Goal: Task Accomplishment & Management: Use online tool/utility

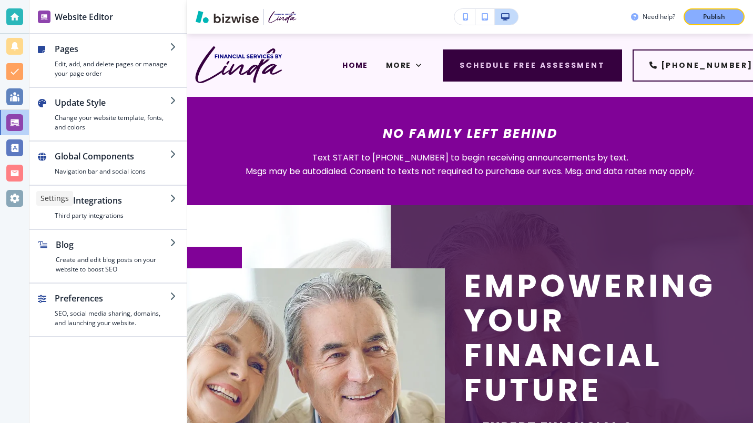
click at [14, 195] on div at bounding box center [14, 198] width 17 height 17
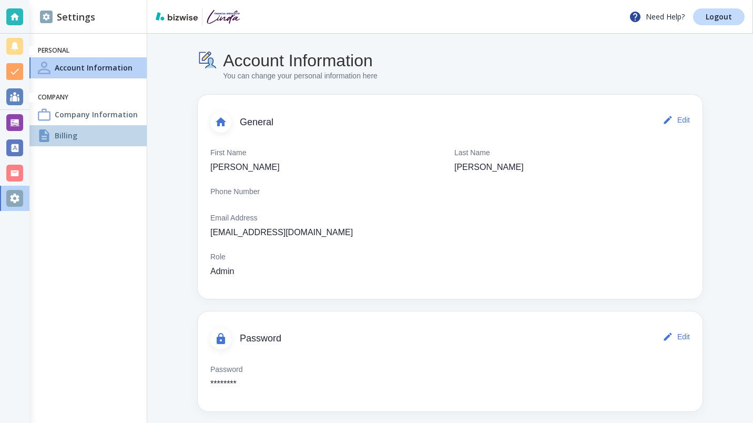
click at [61, 134] on h4 "Billing" at bounding box center [66, 135] width 23 height 11
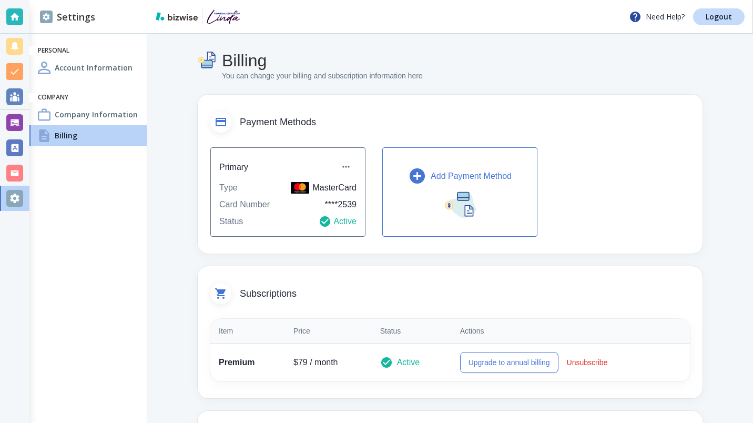
click at [472, 175] on p "Add Payment Method" at bounding box center [471, 176] width 81 height 13
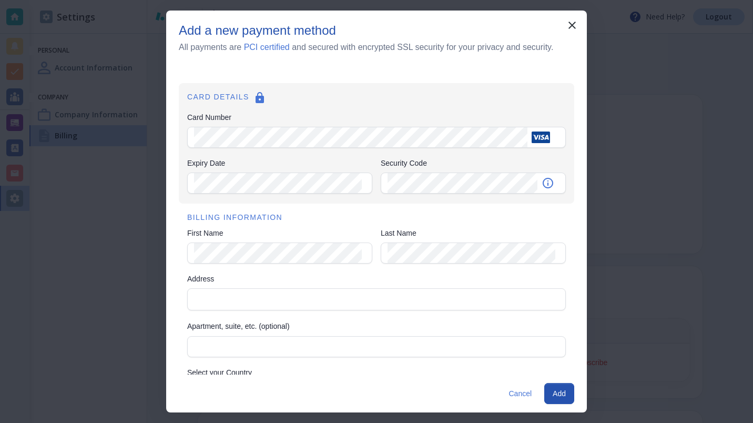
click at [300, 225] on div "BILLING INFORMATION First Name First Name Last Name Last Name Address Address A…" at bounding box center [376, 332] width 395 height 257
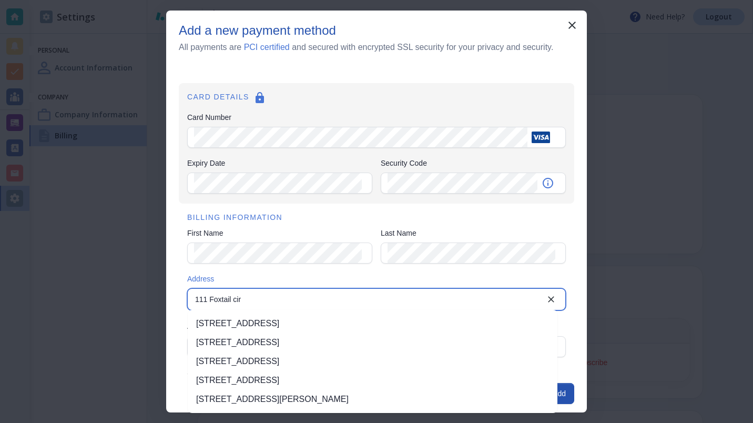
type input "111 Foxtail cir"
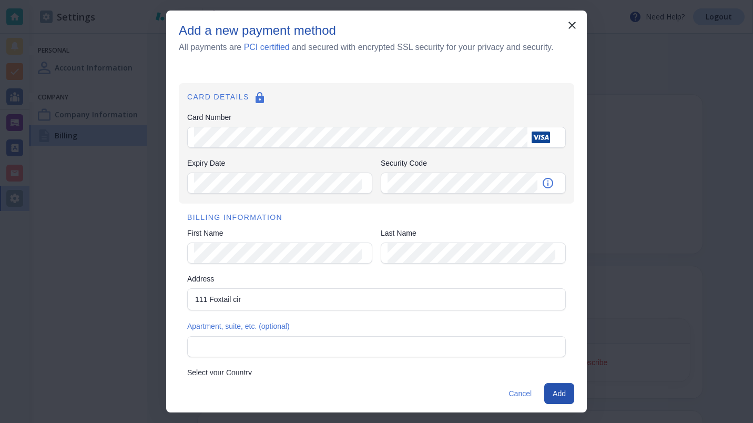
scroll to position [89, 0]
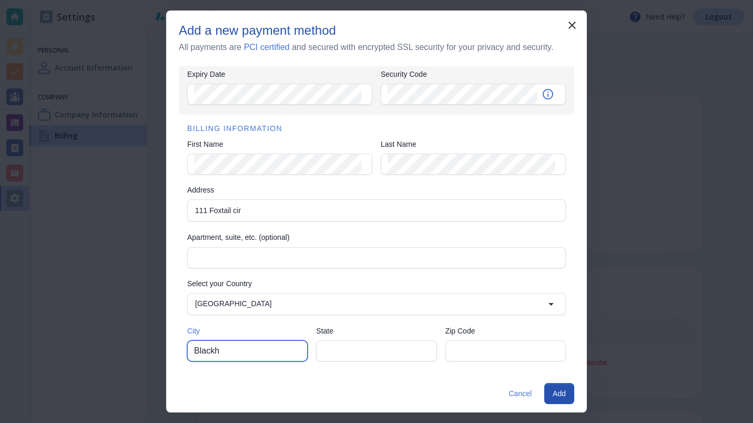
type input "BLACKHAWK"
type input "[US_STATE]"
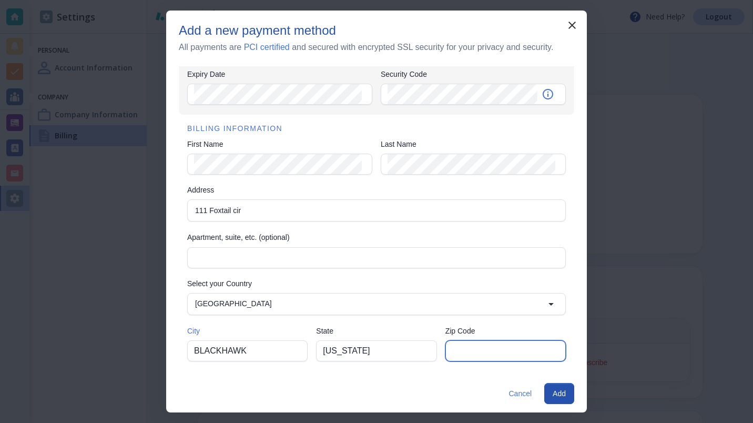
type input "80422"
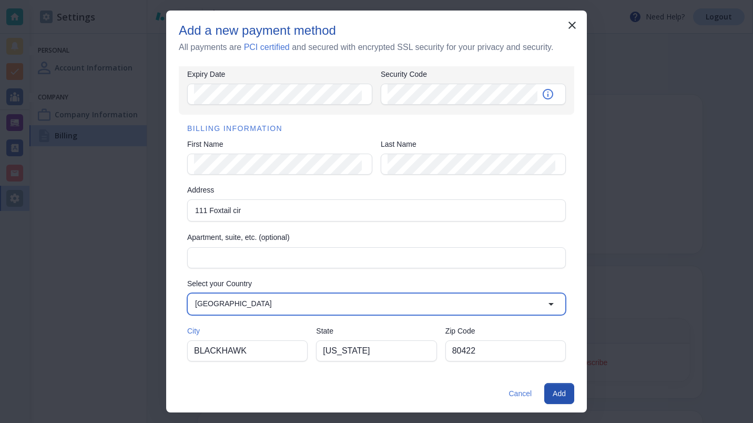
click at [300, 302] on input "[GEOGRAPHIC_DATA]" at bounding box center [368, 304] width 354 height 15
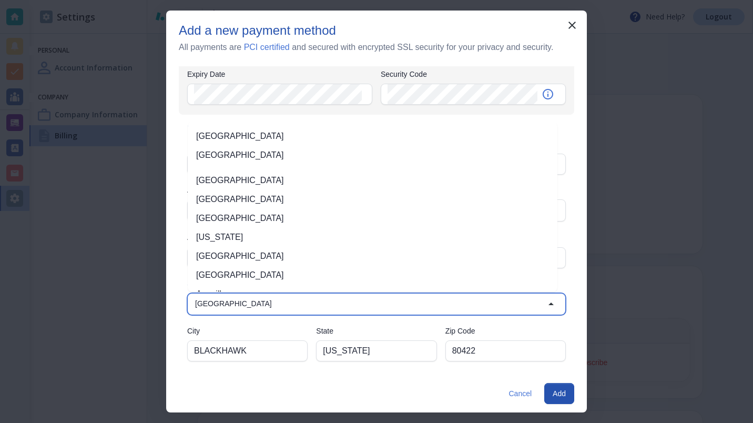
click at [316, 306] on input "[GEOGRAPHIC_DATA]" at bounding box center [368, 304] width 354 height 15
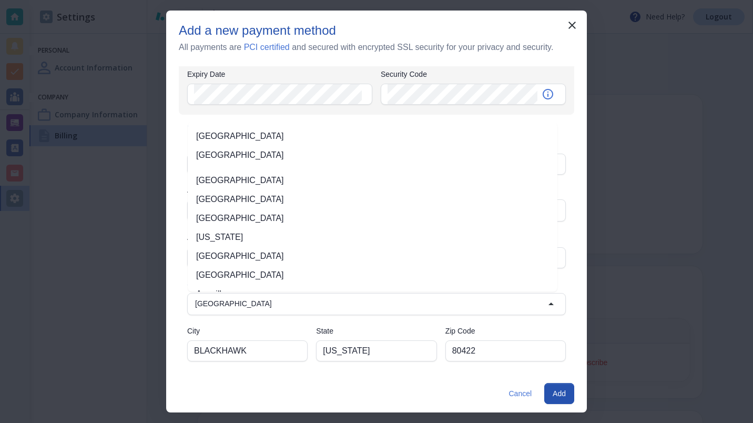
click at [333, 375] on div "Cancel Add" at bounding box center [376, 393] width 421 height 38
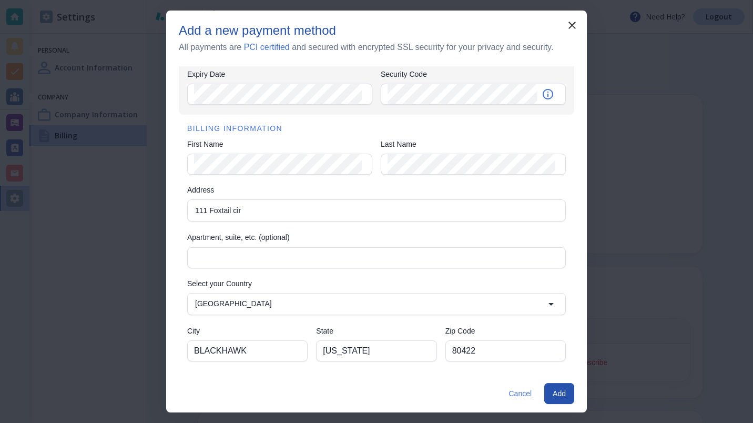
click at [556, 391] on button "Add" at bounding box center [559, 393] width 30 height 21
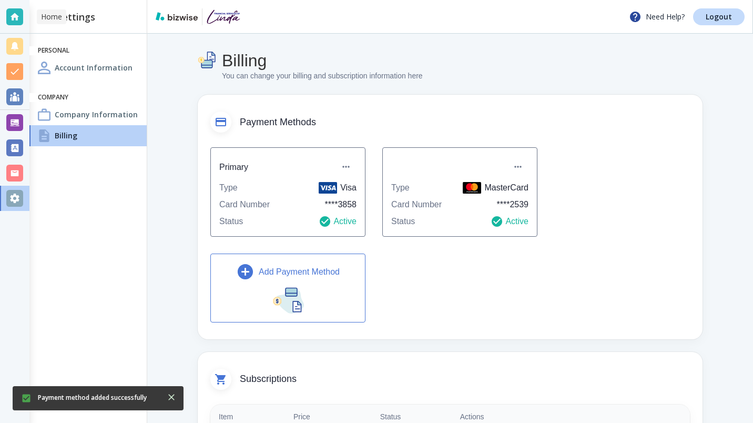
click at [16, 18] on div at bounding box center [14, 16] width 17 height 17
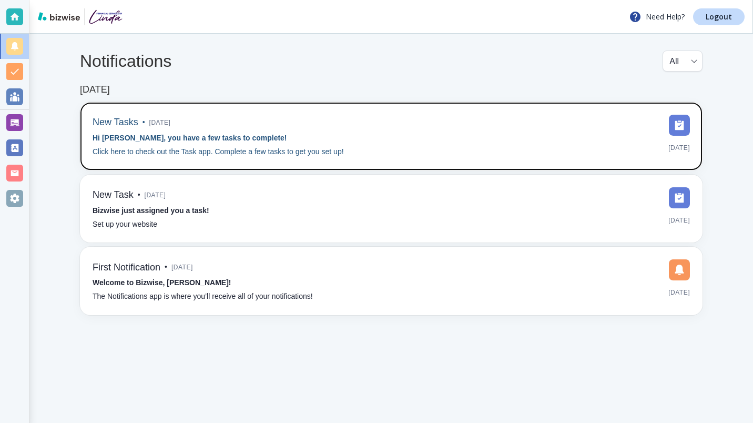
click at [176, 137] on strong "Hi [PERSON_NAME], you have a few tasks to complete!" at bounding box center [190, 138] width 195 height 8
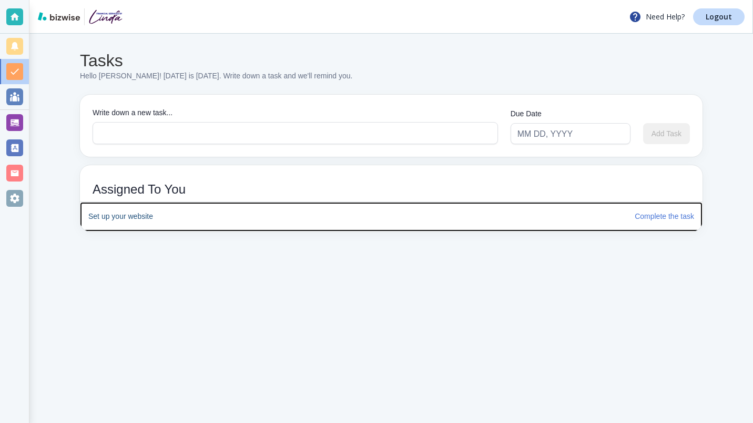
click at [139, 220] on h6 "Set up your website" at bounding box center [357, 217] width 538 height 12
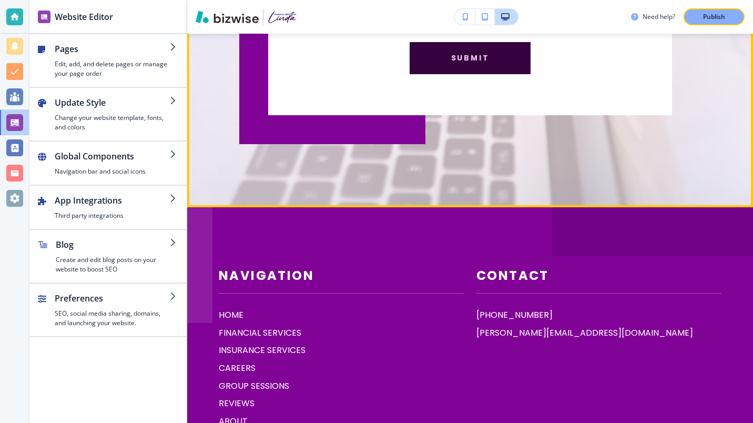
scroll to position [5166, 0]
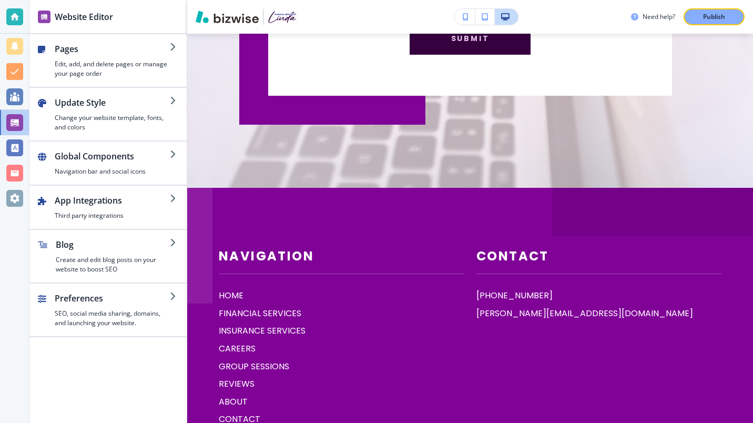
click at [710, 15] on p "Publish" at bounding box center [714, 16] width 22 height 9
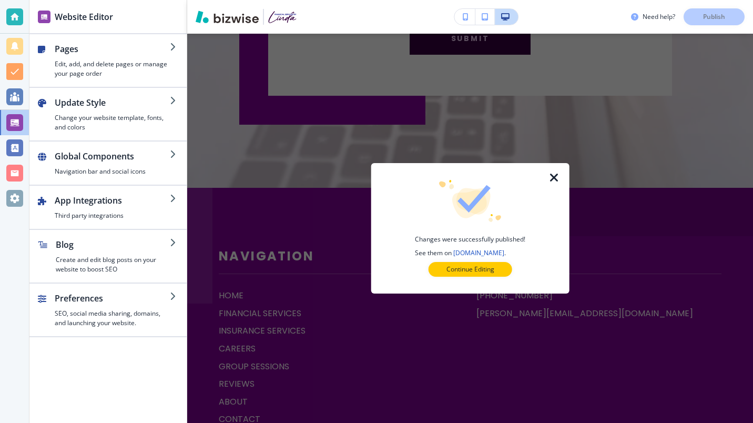
click at [552, 177] on icon "button" at bounding box center [554, 177] width 13 height 13
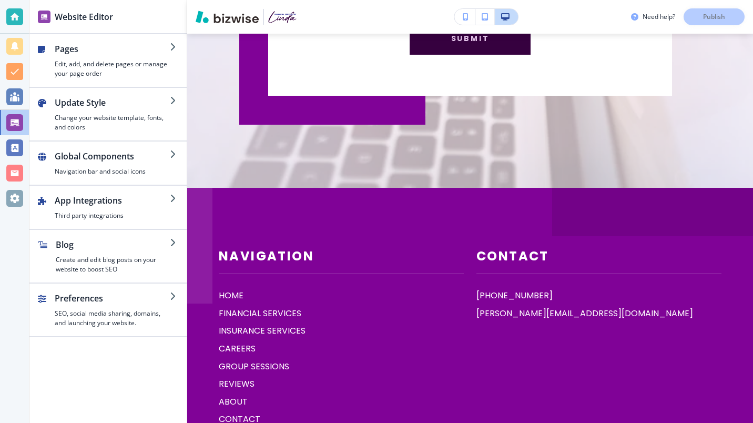
click at [108, 64] on h4 "Edit, add, and delete pages or manage your page order" at bounding box center [112, 68] width 115 height 19
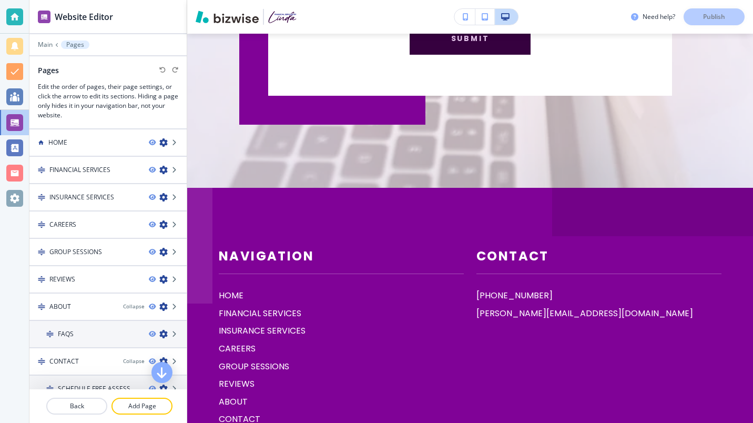
scroll to position [14, 0]
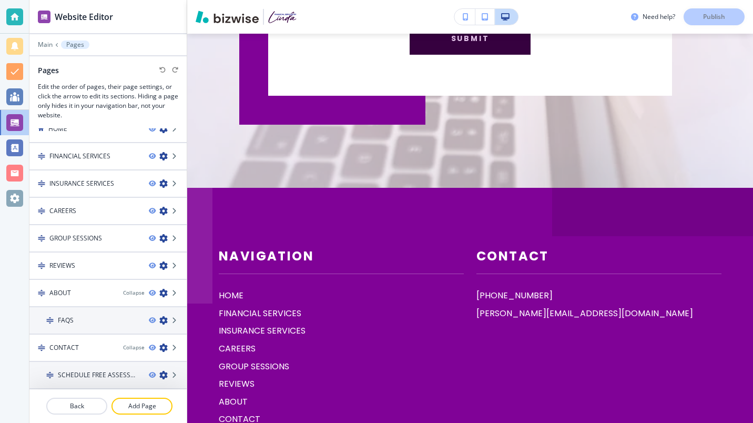
click at [73, 296] on div "ABOUT" at bounding box center [71, 292] width 85 height 9
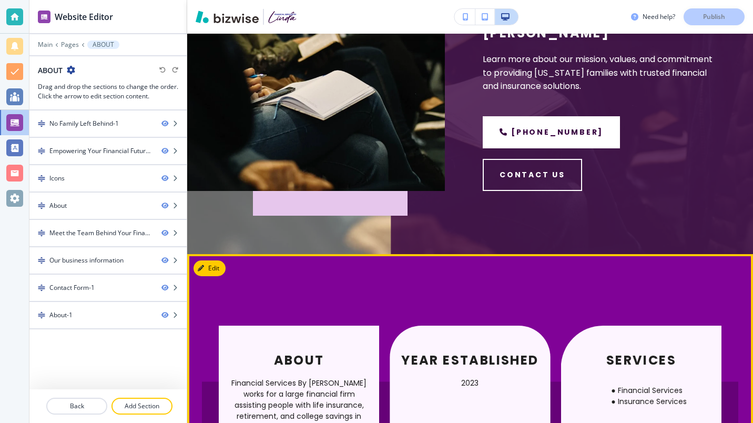
scroll to position [308, 0]
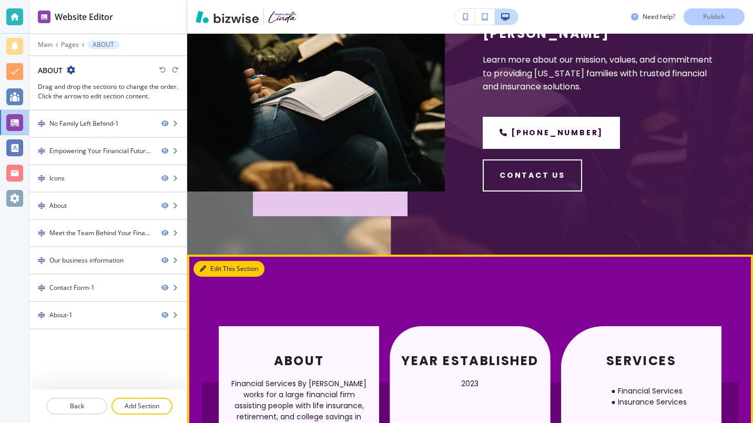
click at [213, 261] on button "Edit This Section" at bounding box center [229, 269] width 71 height 16
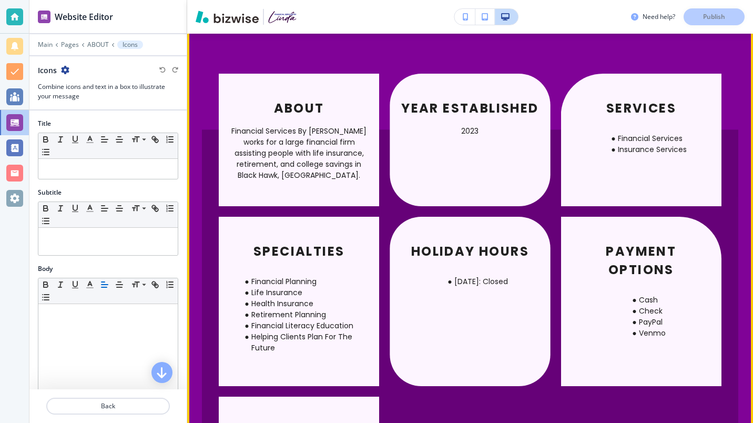
scroll to position [561, 0]
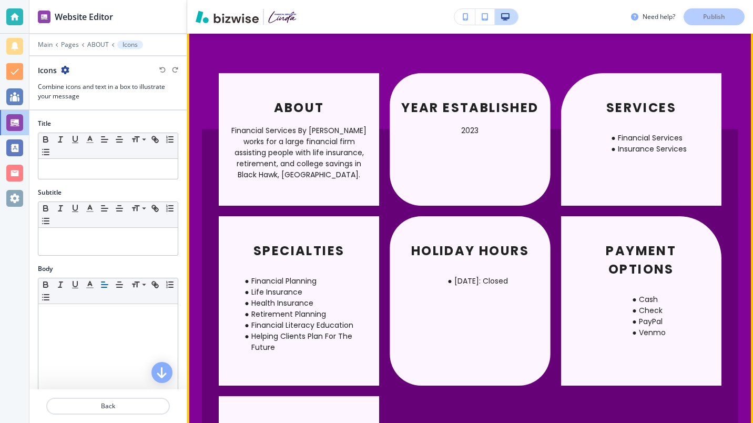
click at [311, 298] on li "Health Insurance" at bounding box center [304, 303] width 128 height 11
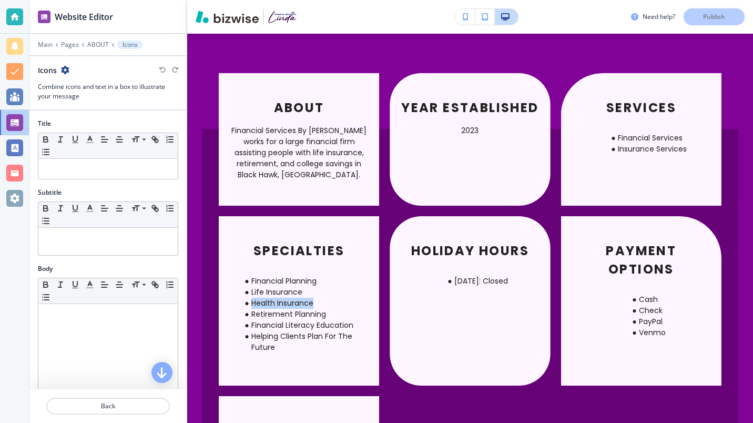
drag, startPoint x: 251, startPoint y: 236, endPoint x: 344, endPoint y: 237, distance: 92.6
click at [344, 298] on li "Health Insurance" at bounding box center [304, 303] width 128 height 11
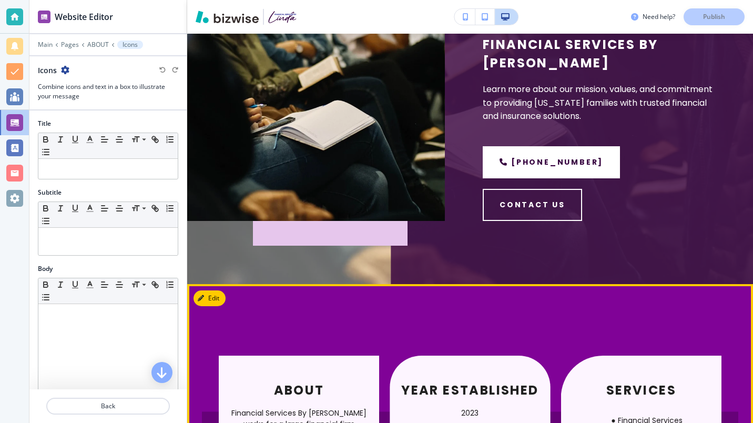
scroll to position [278, 0]
click at [209, 290] on button "Edit This Section" at bounding box center [229, 298] width 71 height 16
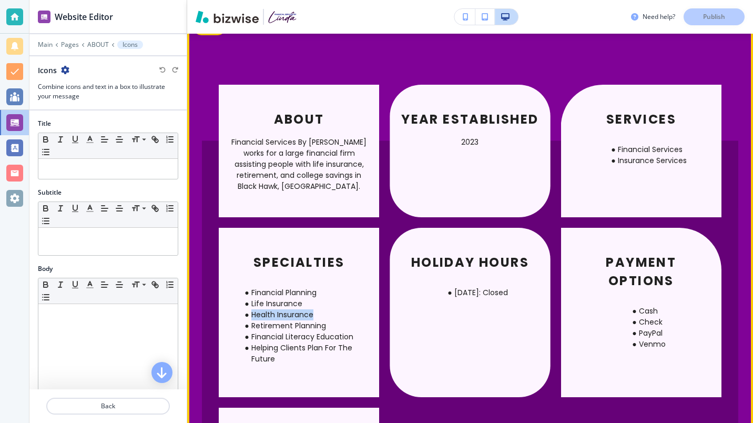
scroll to position [552, 0]
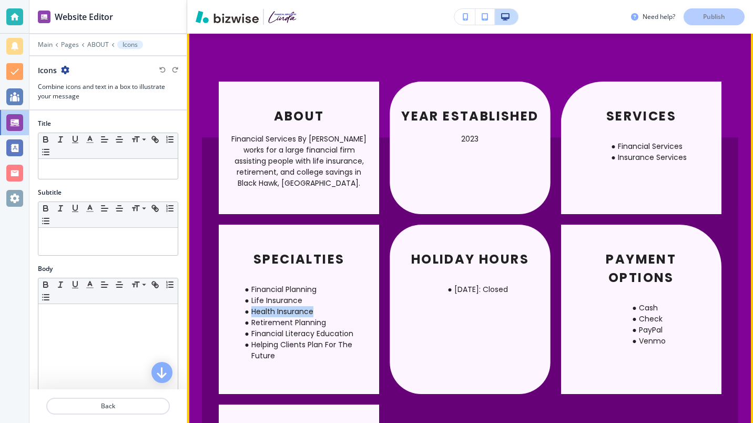
click at [312, 306] on li "Health Insurance" at bounding box center [304, 311] width 128 height 11
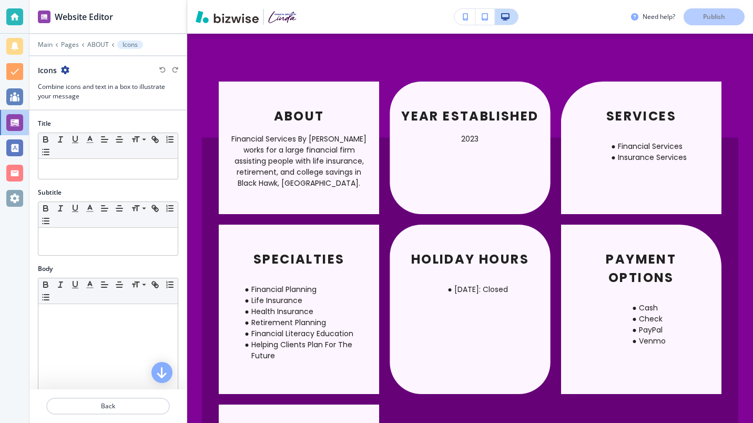
click at [312, 306] on li "Health Insurance" at bounding box center [304, 311] width 128 height 11
click at [280, 306] on li "Health Insurance" at bounding box center [304, 311] width 128 height 11
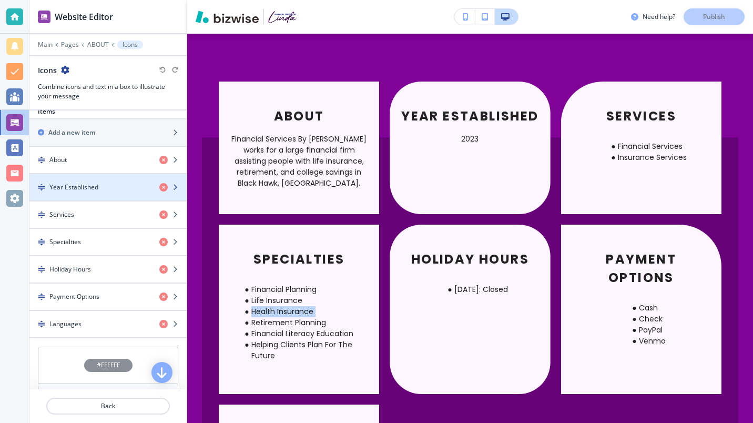
scroll to position [343, 0]
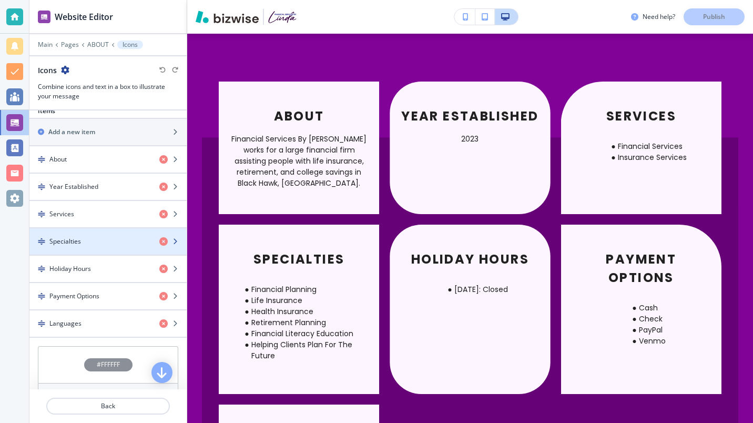
click at [172, 243] on icon "button" at bounding box center [175, 241] width 6 height 6
click at [73, 242] on h4 "Specialties" at bounding box center [65, 241] width 32 height 9
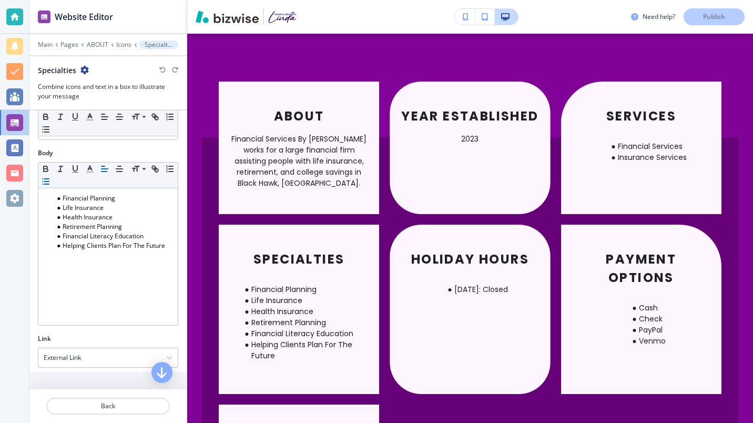
scroll to position [237, 0]
click at [115, 217] on li "Health Insurance" at bounding box center [112, 215] width 119 height 9
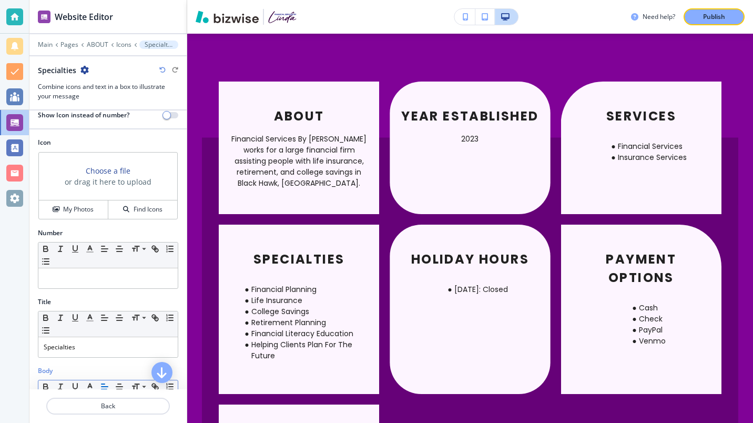
scroll to position [0, 0]
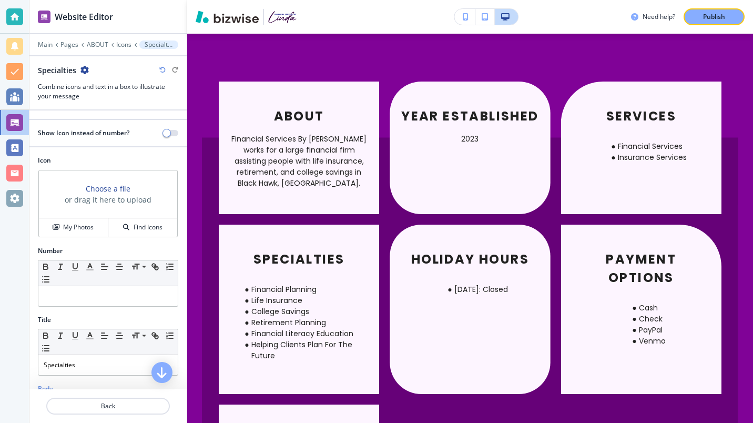
click at [719, 17] on p "Publish" at bounding box center [714, 16] width 22 height 9
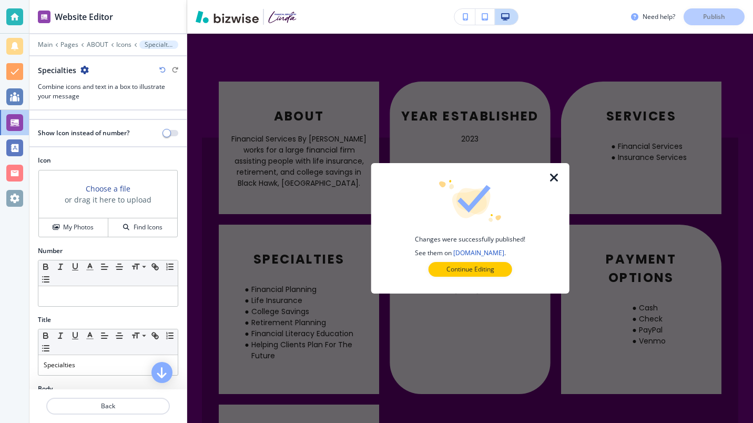
click at [554, 177] on icon "button" at bounding box center [554, 177] width 13 height 13
